Goal: Task Accomplishment & Management: Manage account settings

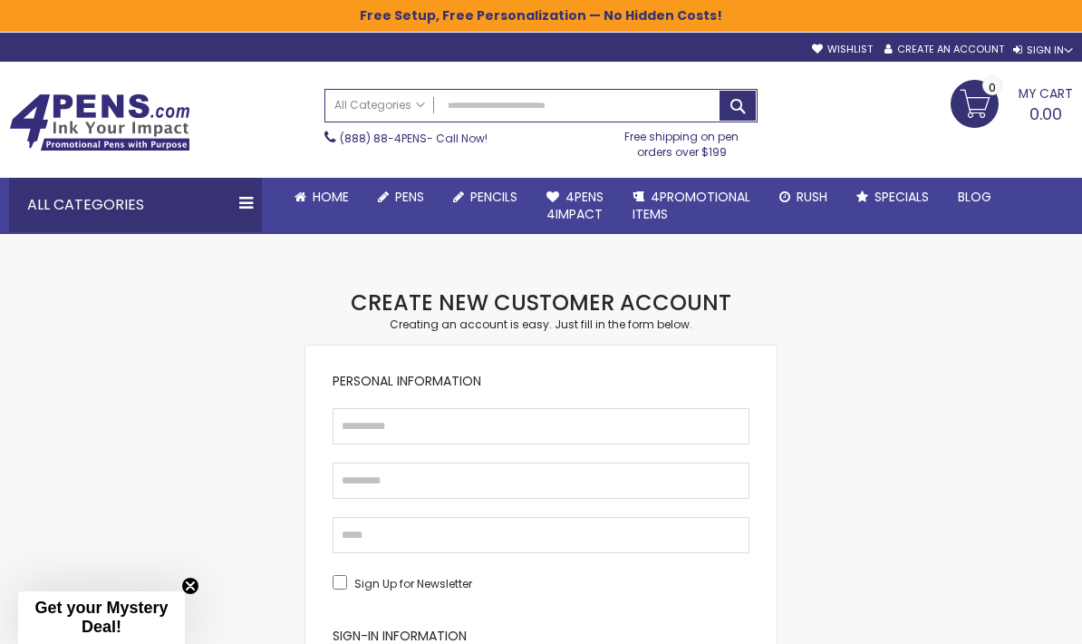
click at [1072, 44] on div "Sign In" at bounding box center [1043, 51] width 60 height 14
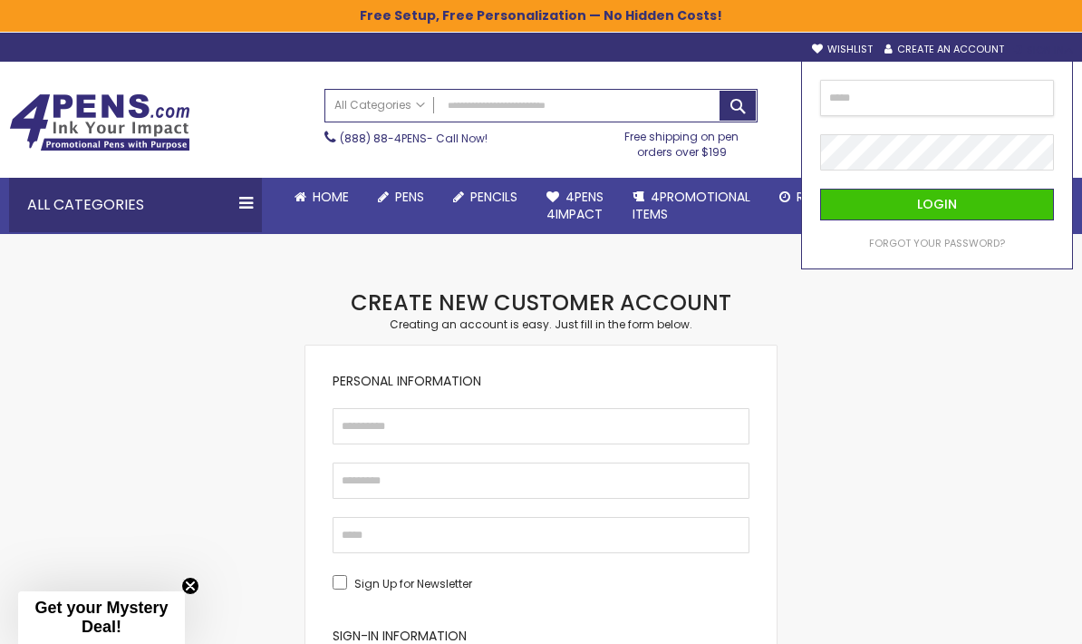
type input "**********"
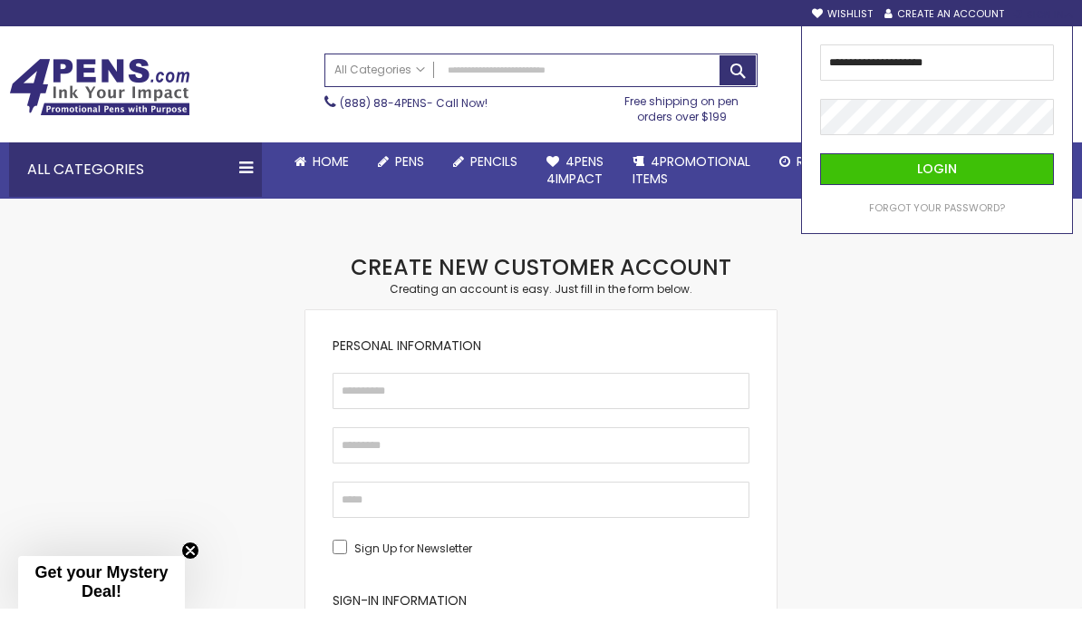
click at [957, 189] on button "Login" at bounding box center [937, 205] width 234 height 32
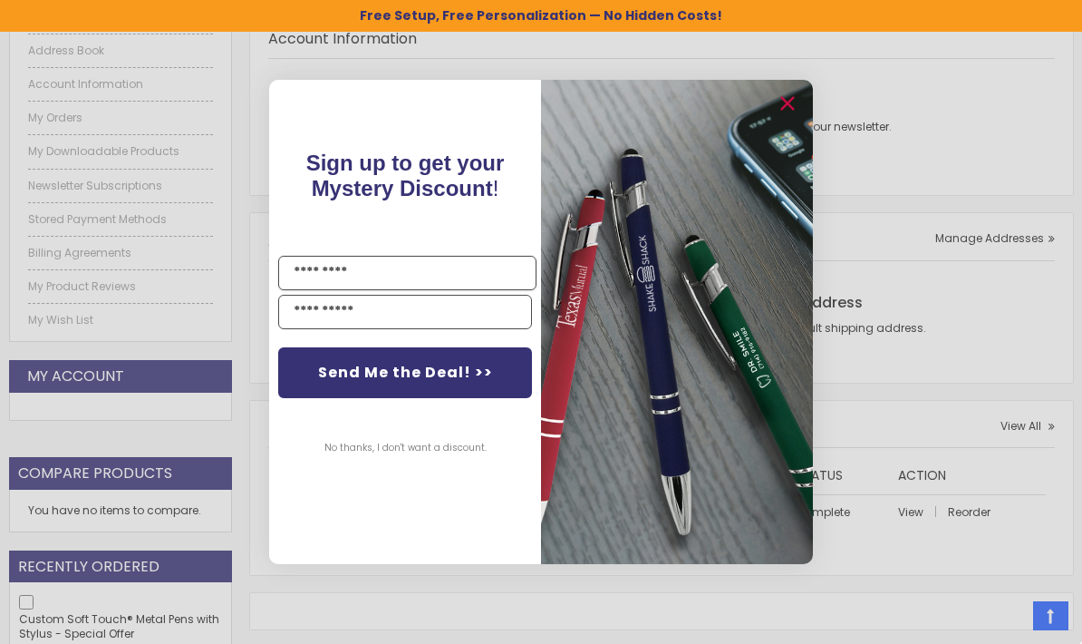
scroll to position [283, 0]
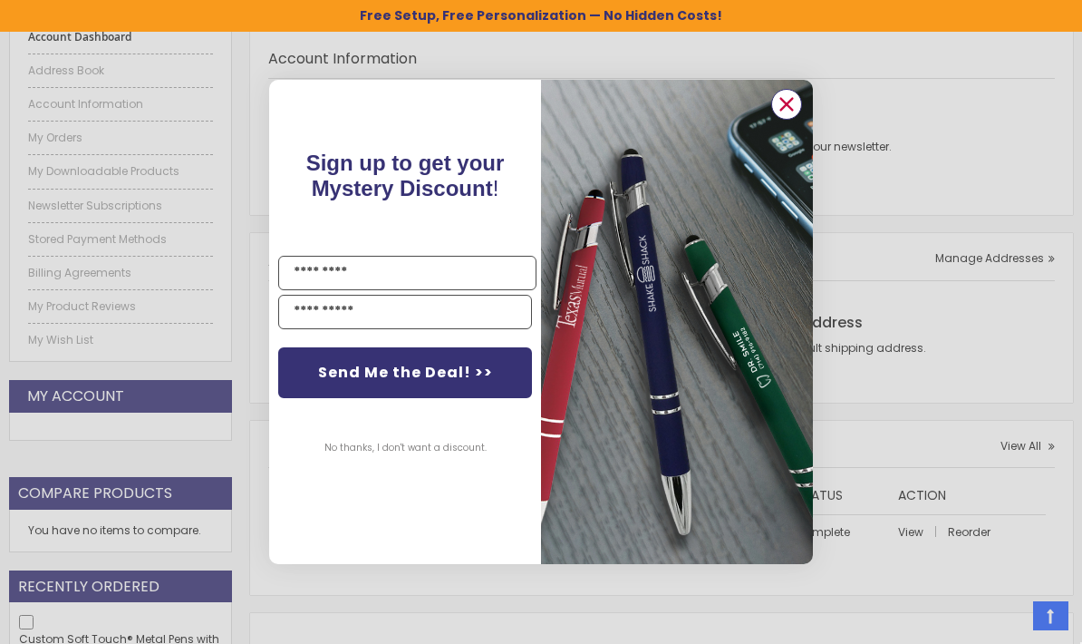
click at [788, 118] on circle "Close dialog" at bounding box center [786, 104] width 27 height 27
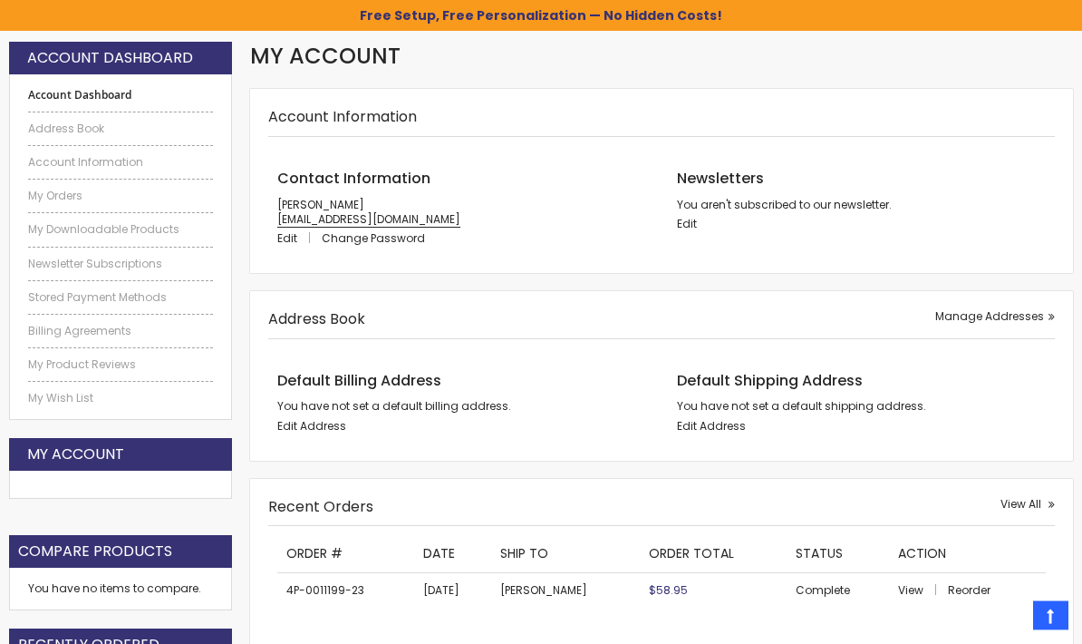
scroll to position [228, 0]
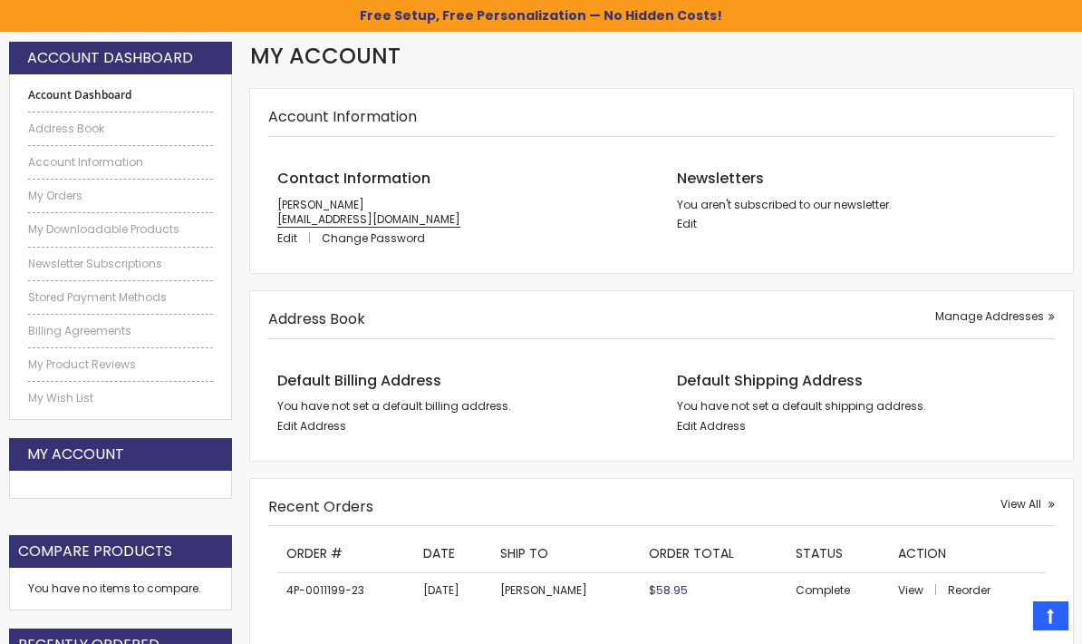
click at [697, 499] on div "Recent Orders View All" at bounding box center [661, 512] width 787 height 30
click at [339, 445] on div "Address Book Manage Addresses Default Billing Address You have not set a defaul…" at bounding box center [661, 376] width 823 height 170
click at [332, 421] on span "Edit Address" at bounding box center [311, 425] width 69 height 15
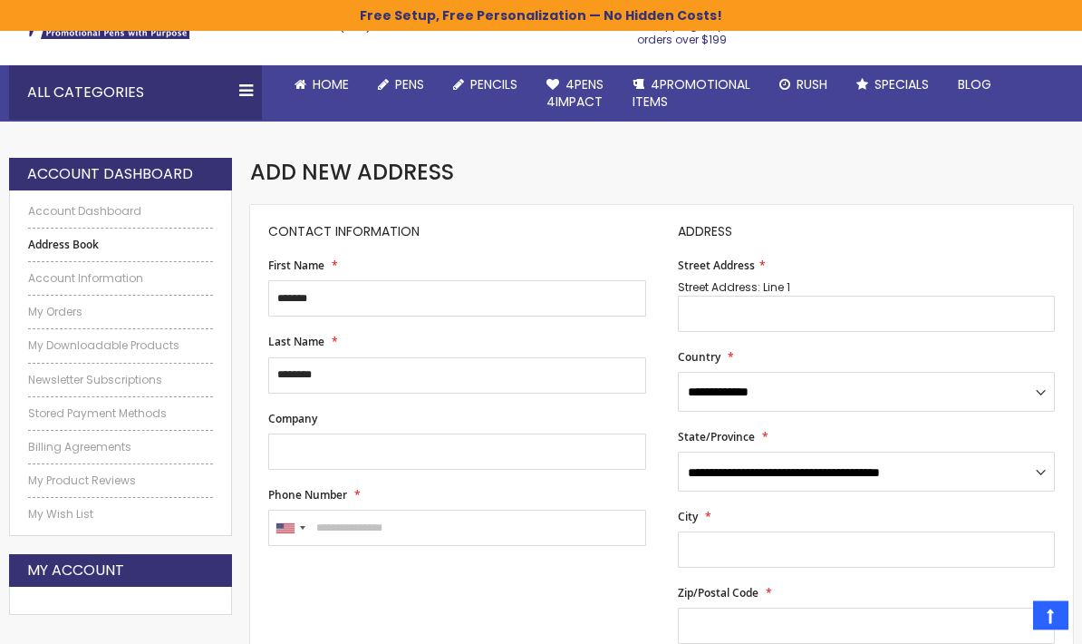
scroll to position [111, 0]
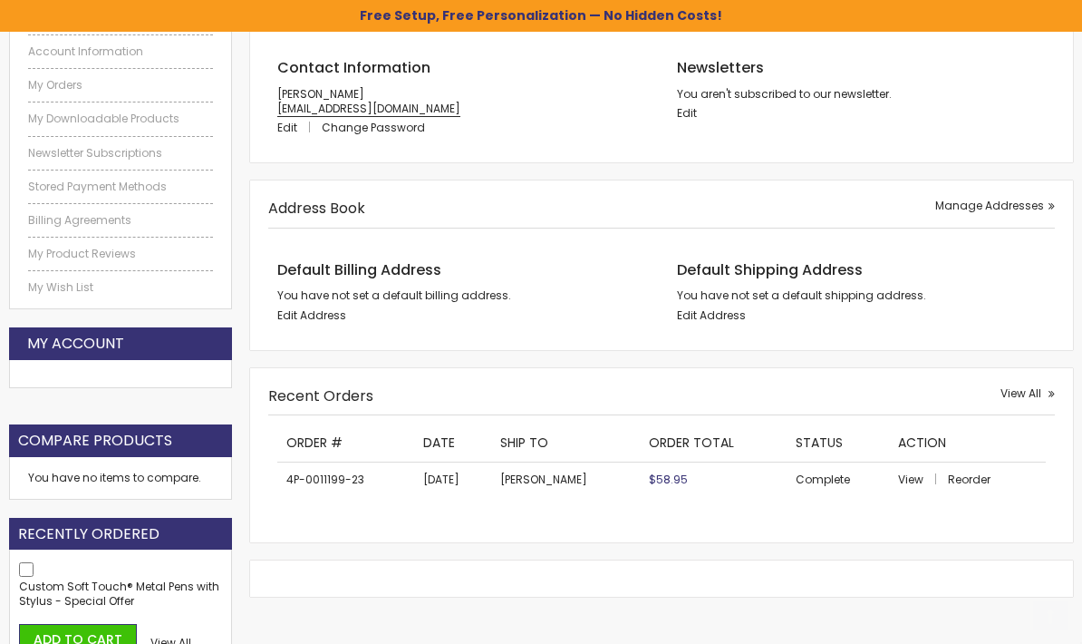
scroll to position [367, 0]
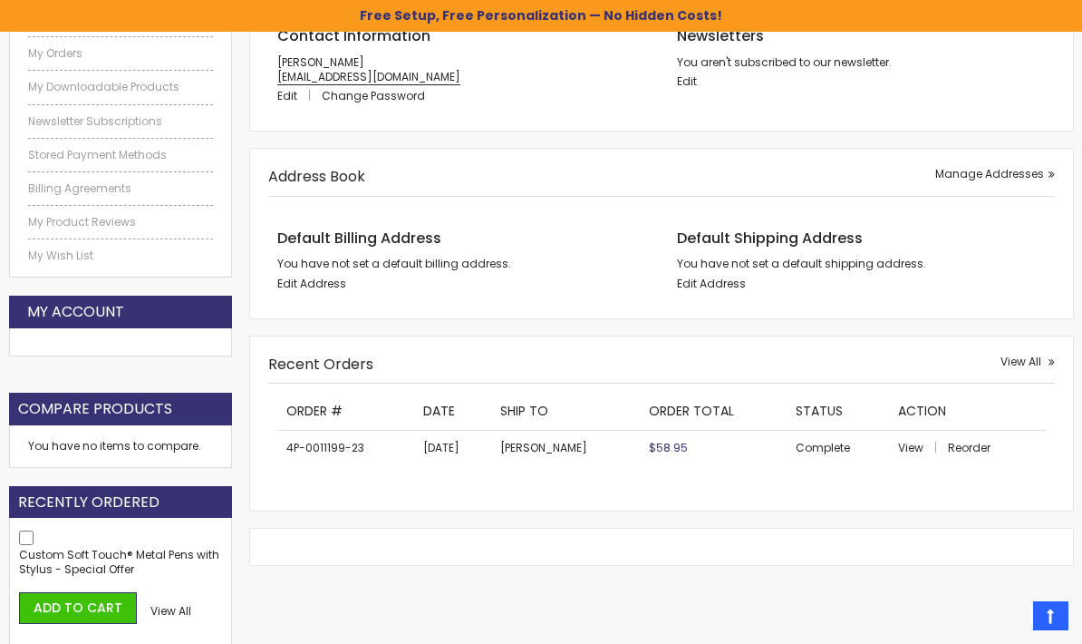
click at [706, 287] on span "Edit Address" at bounding box center [711, 283] width 69 height 15
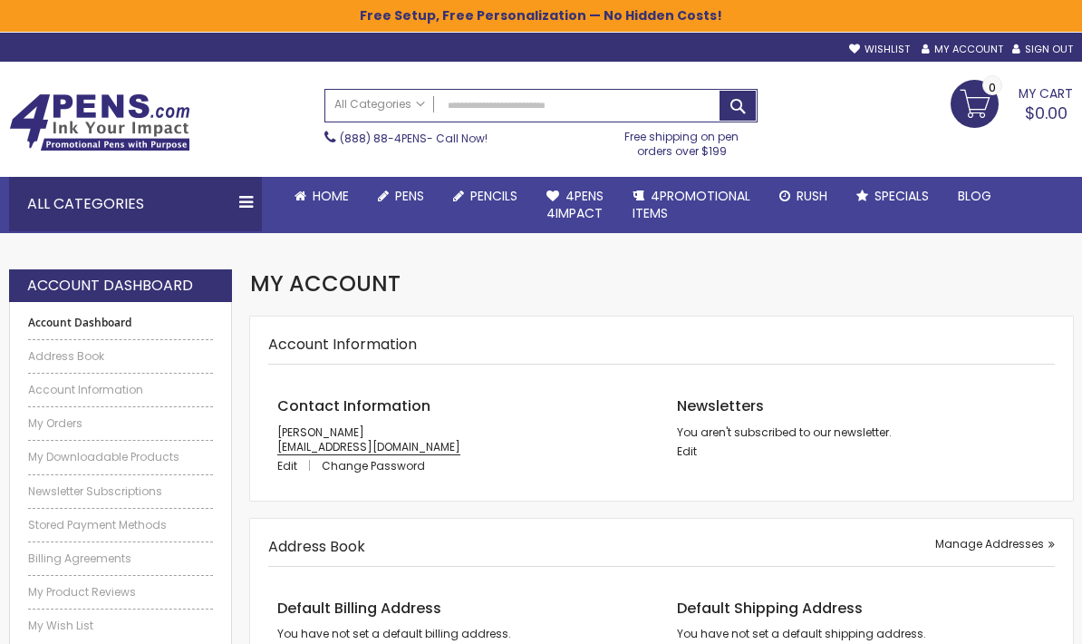
click at [0, 0] on link "Notepads & Notebooks" at bounding box center [0, 0] width 0 height 0
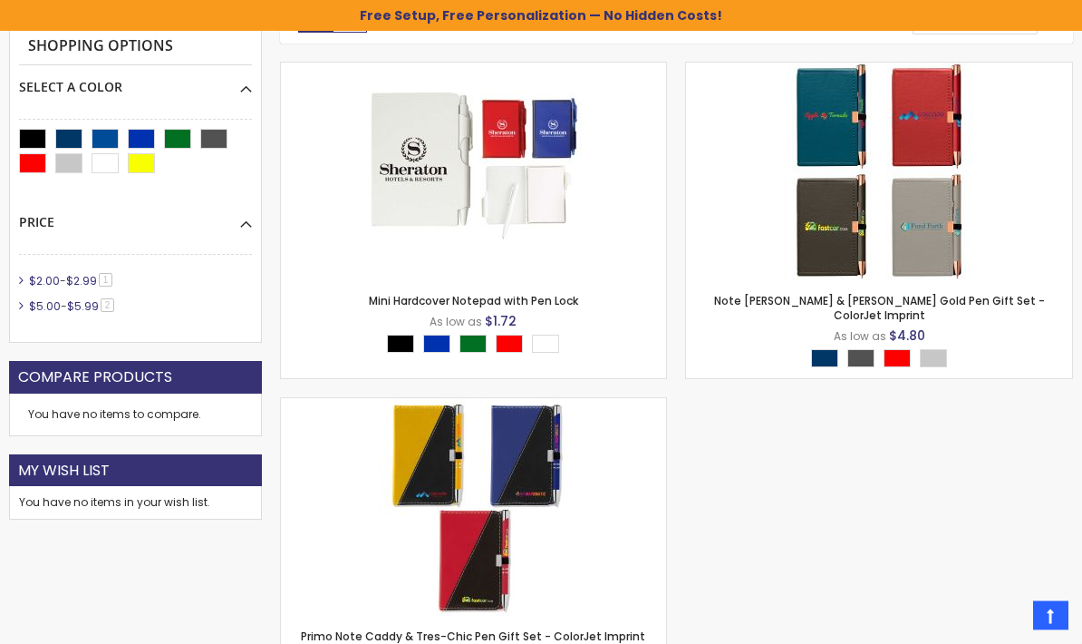
scroll to position [412, 0]
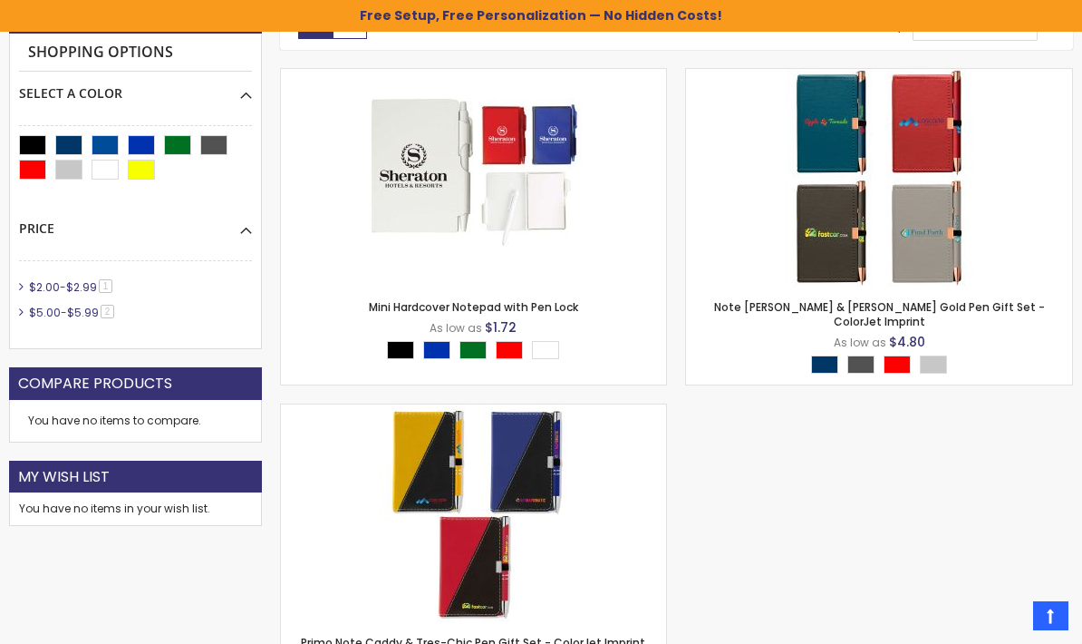
click at [867, 194] on img at bounding box center [879, 178] width 218 height 218
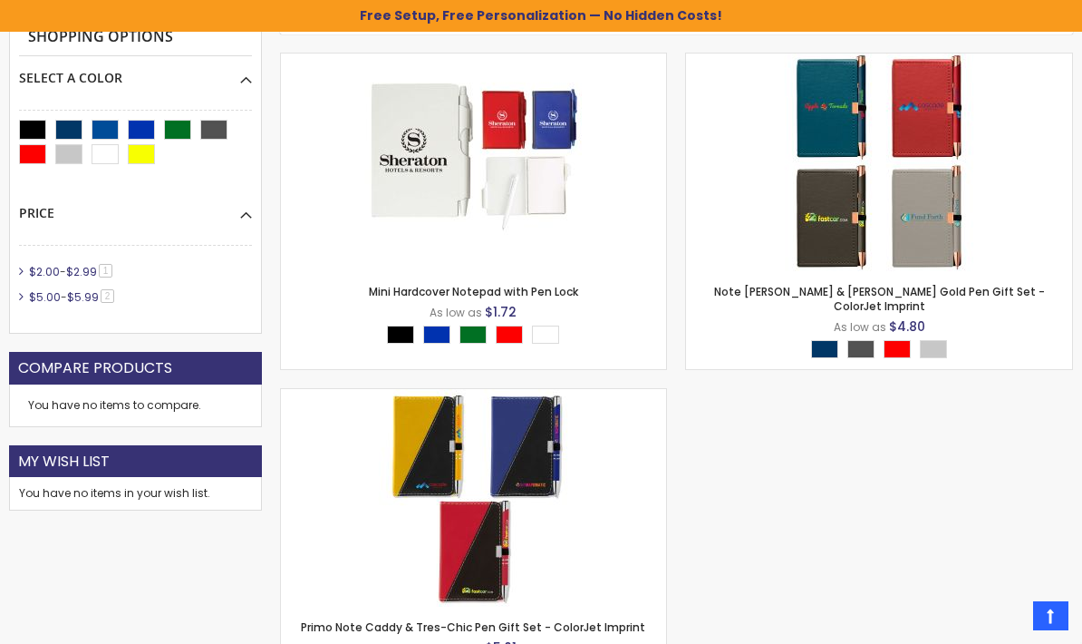
scroll to position [402, 0]
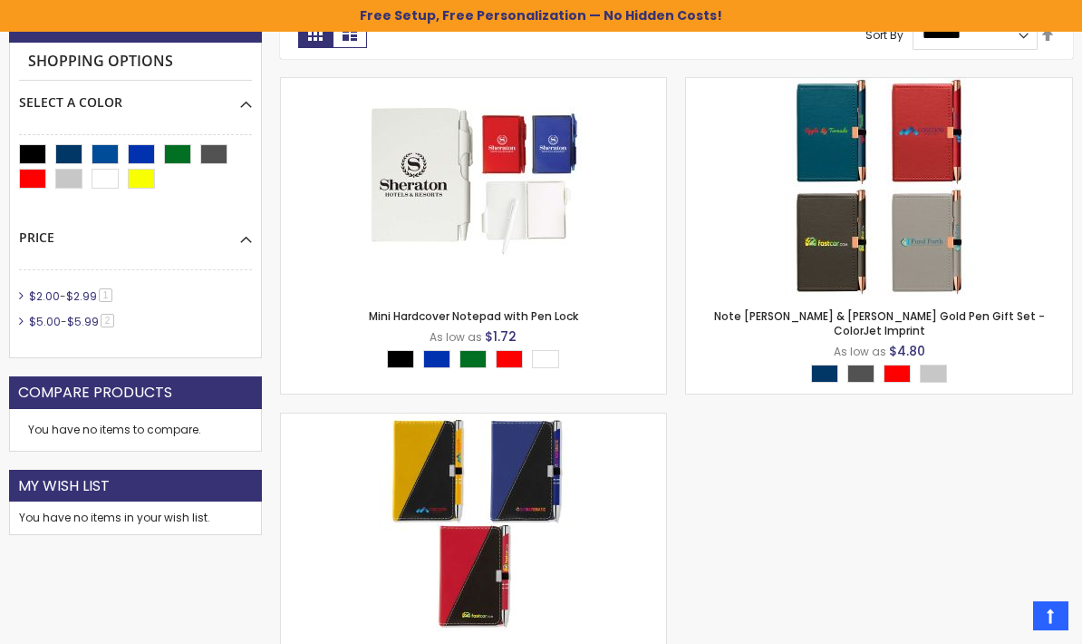
click at [545, 167] on img at bounding box center [473, 187] width 218 height 218
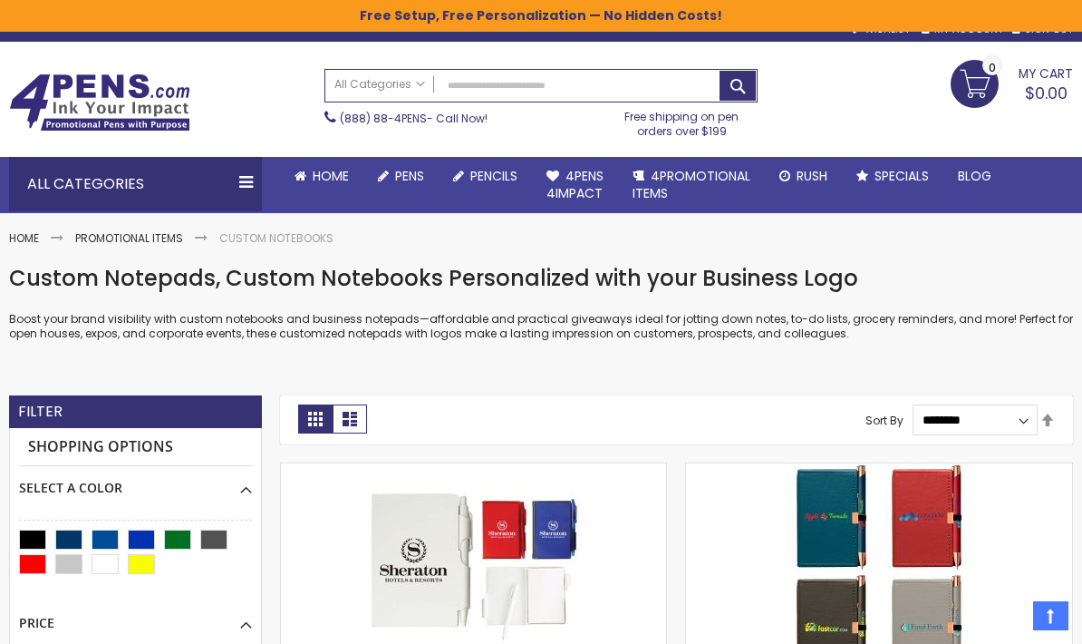
scroll to position [0, 0]
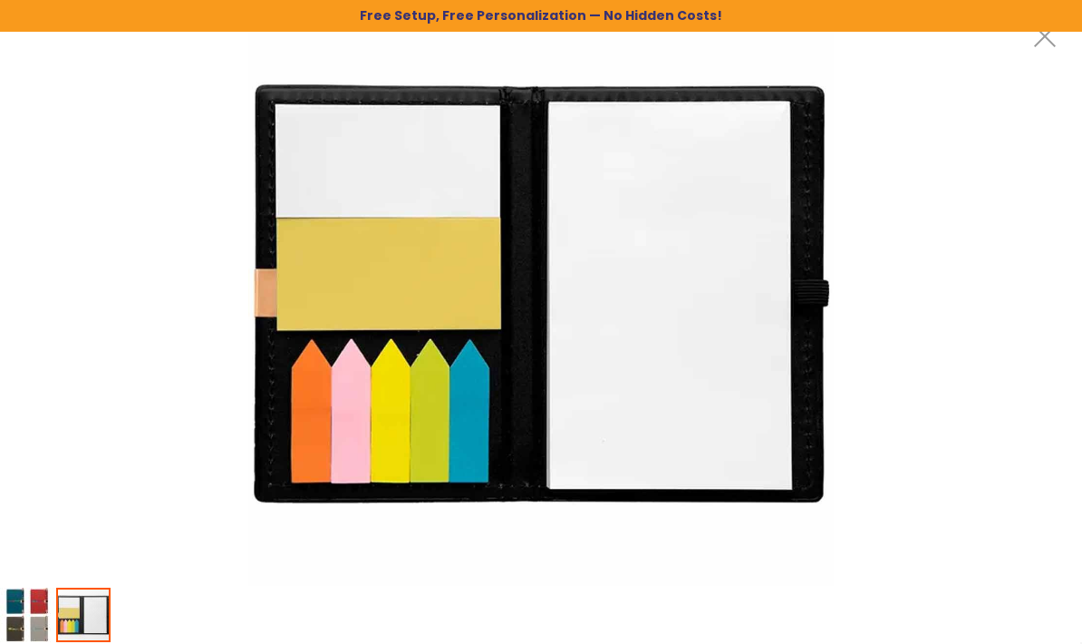
scroll to position [181, 0]
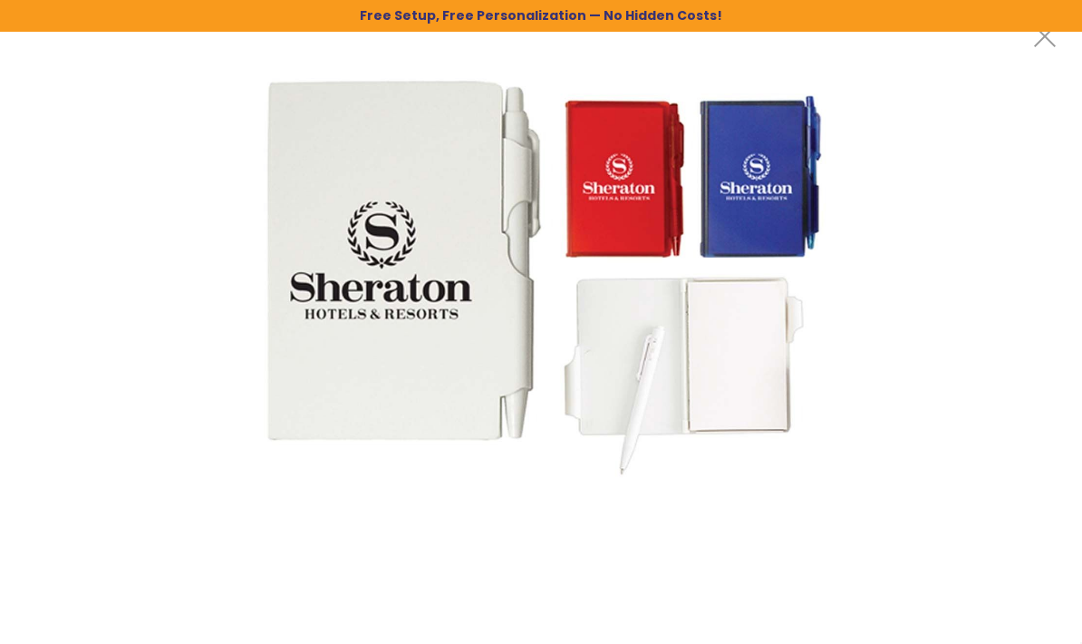
click at [740, 372] on img at bounding box center [541, 293] width 586 height 586
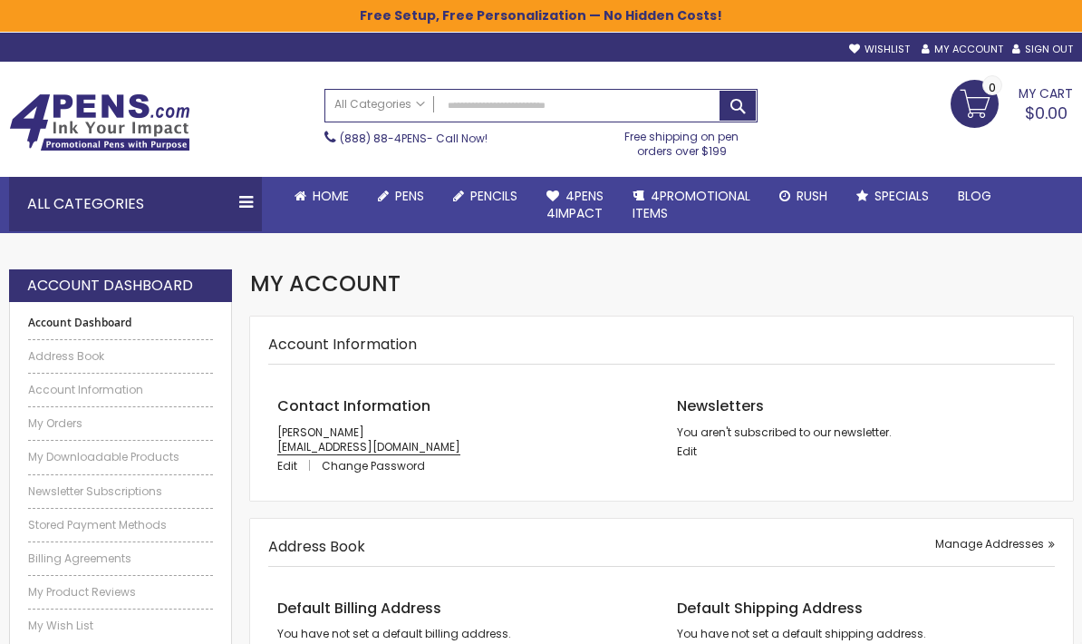
click at [803, 327] on div "Account Information Contact Information [PERSON_NAME] [EMAIL_ADDRESS][DOMAIN_NA…" at bounding box center [661, 408] width 823 height 184
click at [329, 196] on span "Home" at bounding box center [331, 196] width 36 height 18
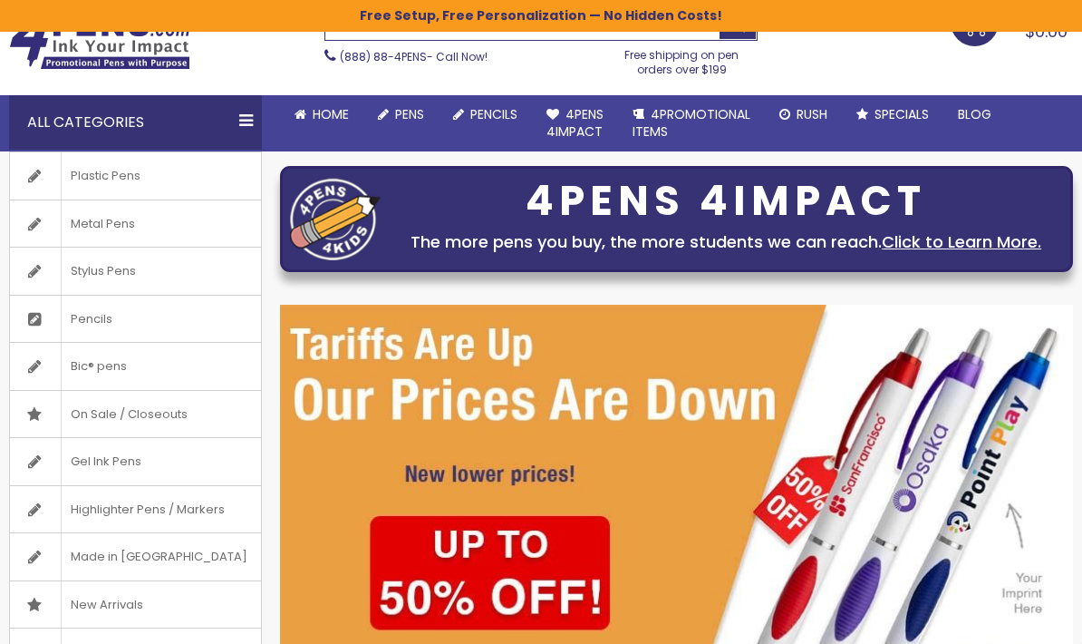
scroll to position [121, 0]
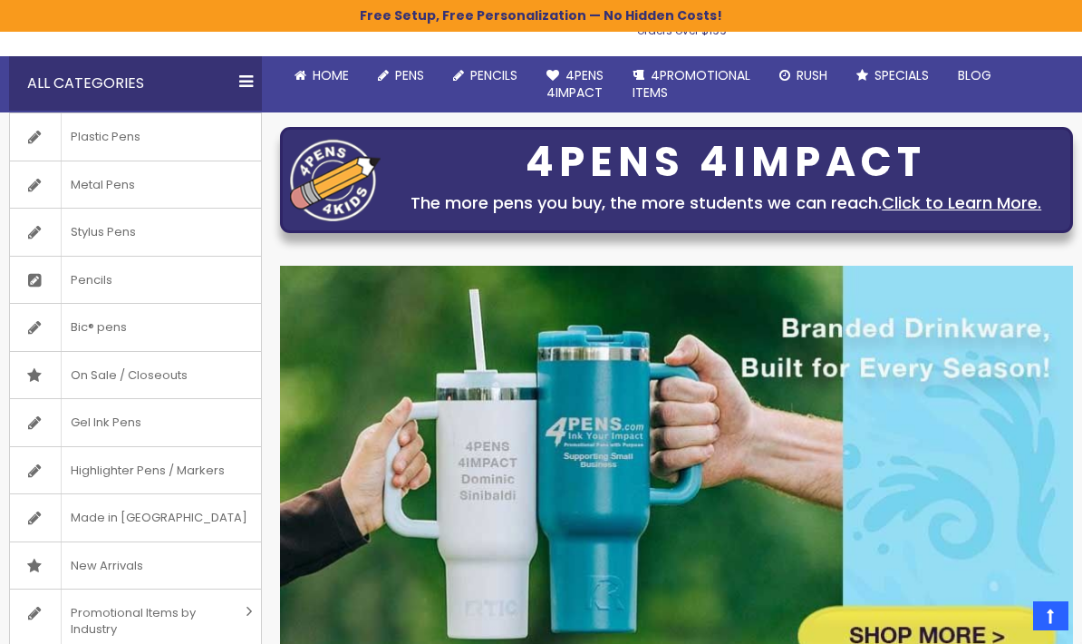
click at [195, 369] on span "On Sale / Closeouts" at bounding box center [129, 375] width 136 height 47
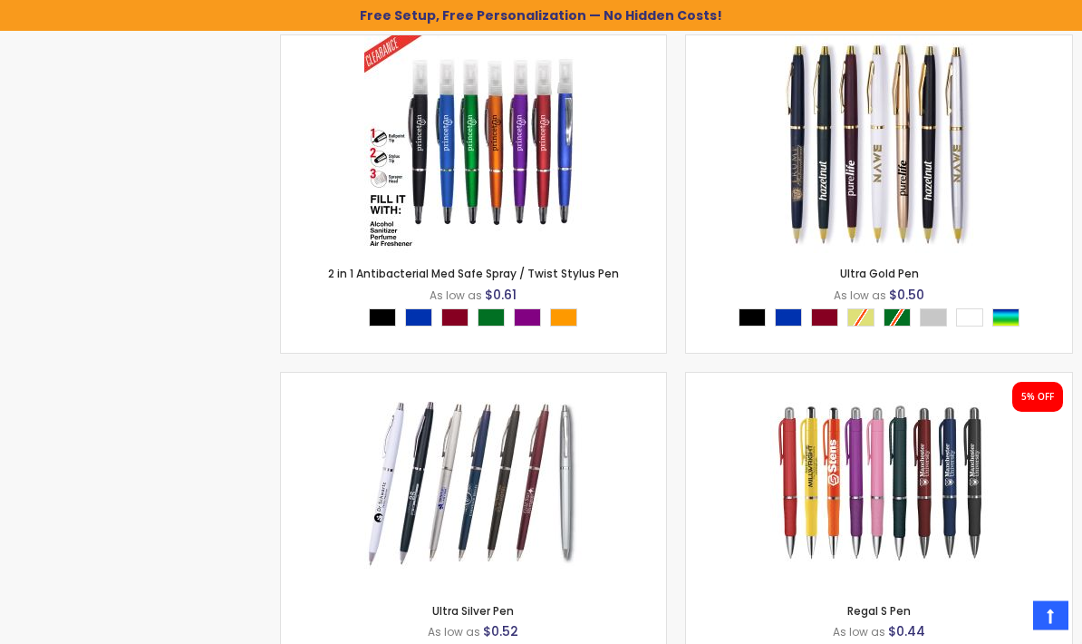
scroll to position [6574, 0]
